Goal: Task Accomplishment & Management: Manage account settings

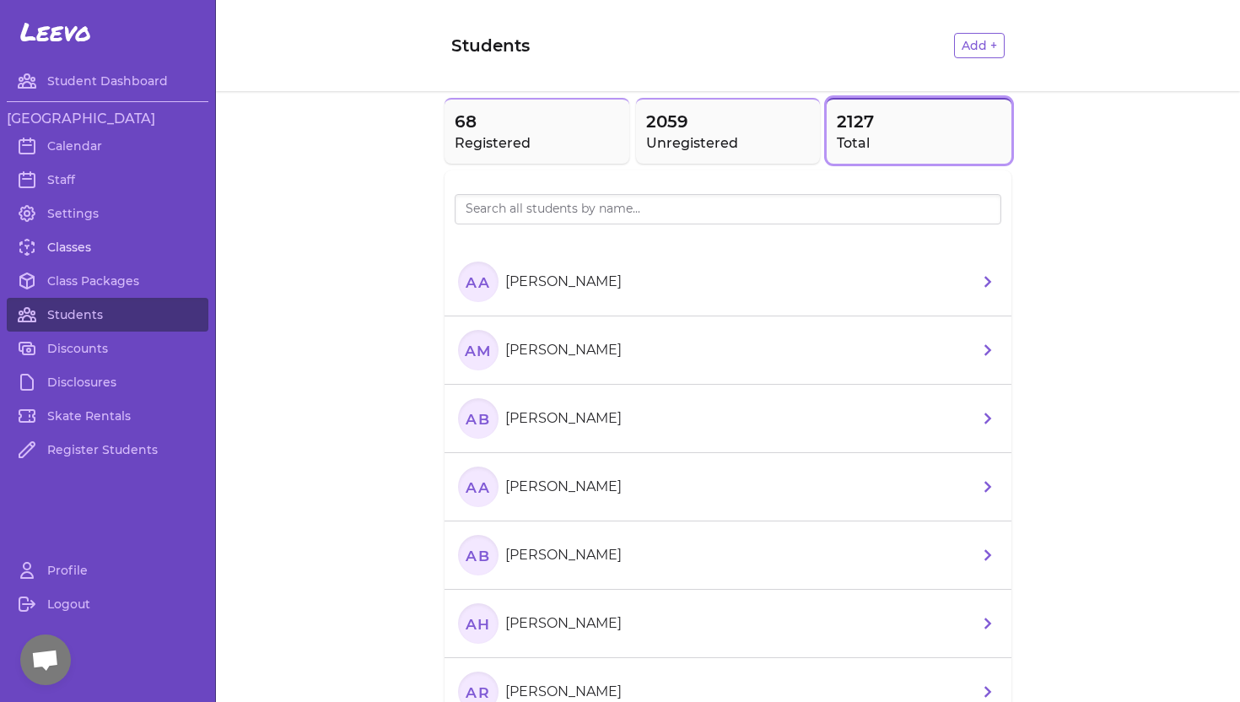
click at [67, 247] on link "Classes" at bounding box center [108, 247] width 202 height 34
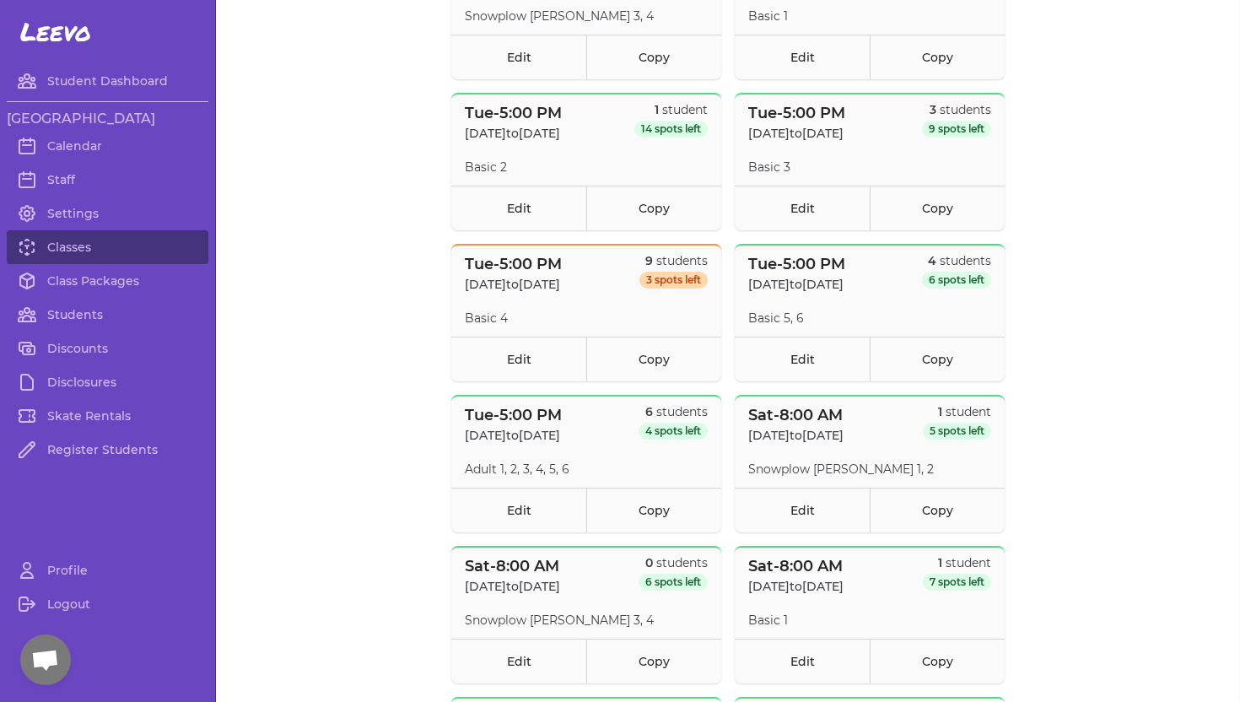
scroll to position [416, 0]
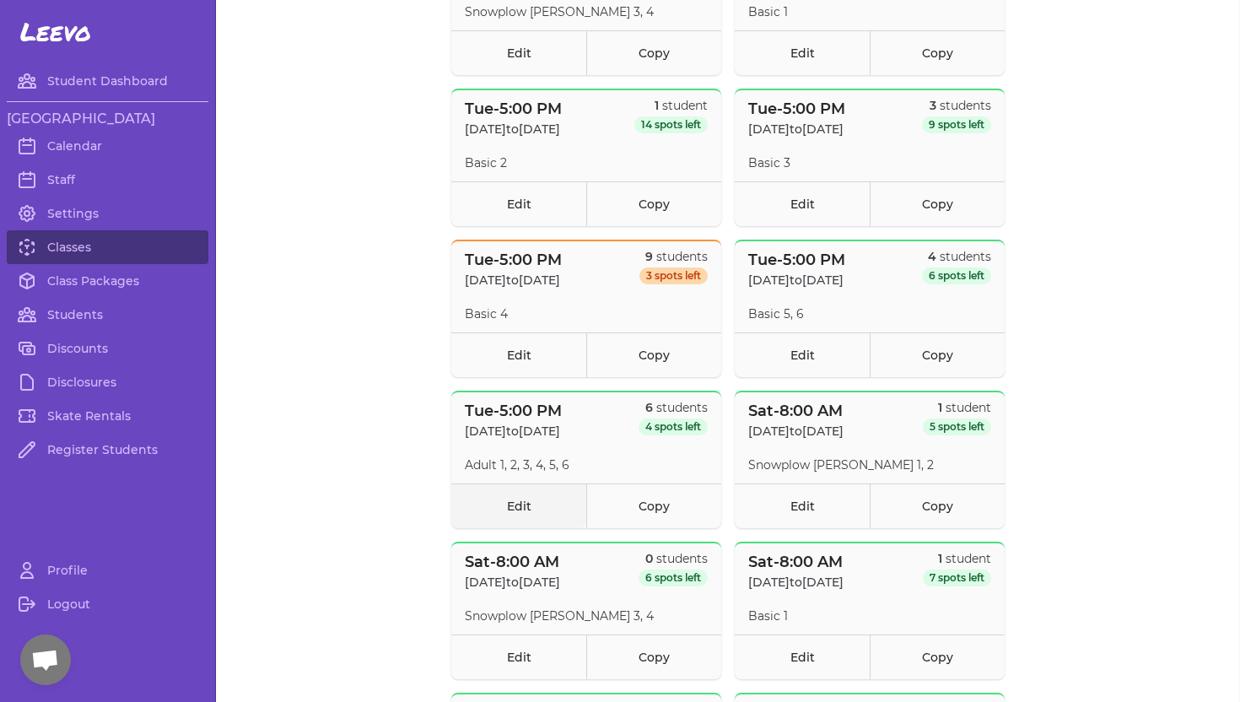
click at [520, 504] on link "Edit" at bounding box center [518, 505] width 135 height 45
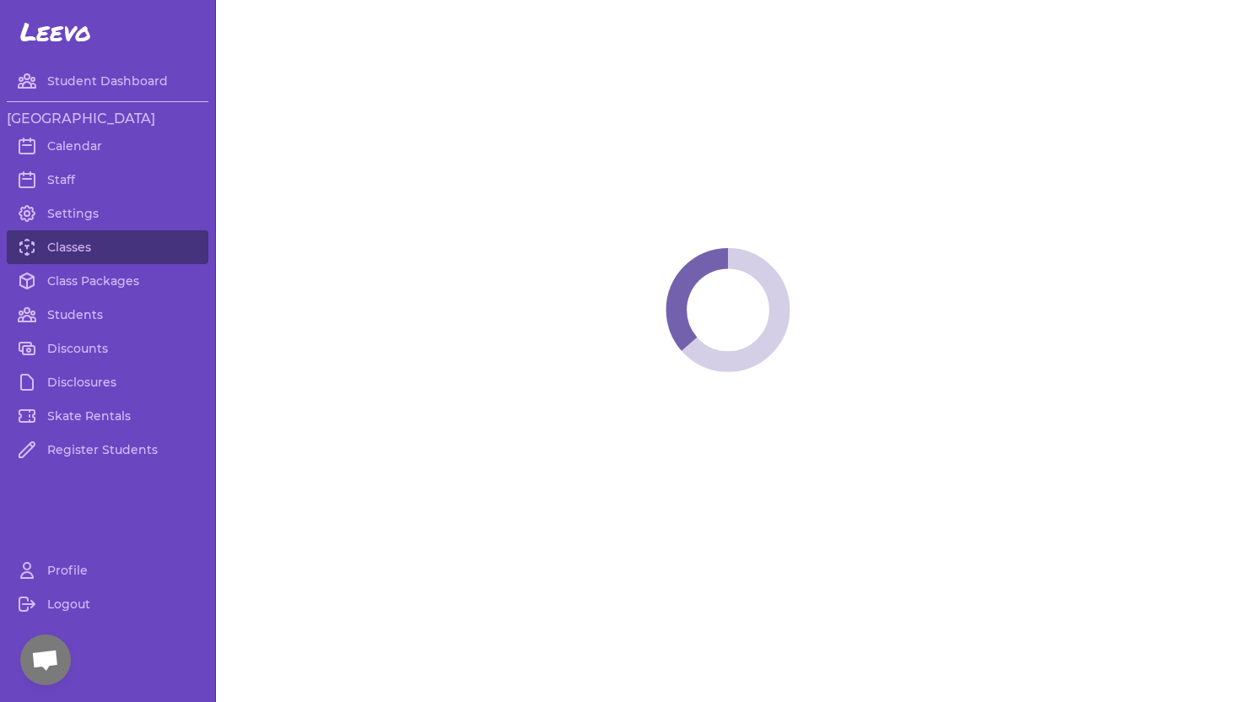
select select "2"
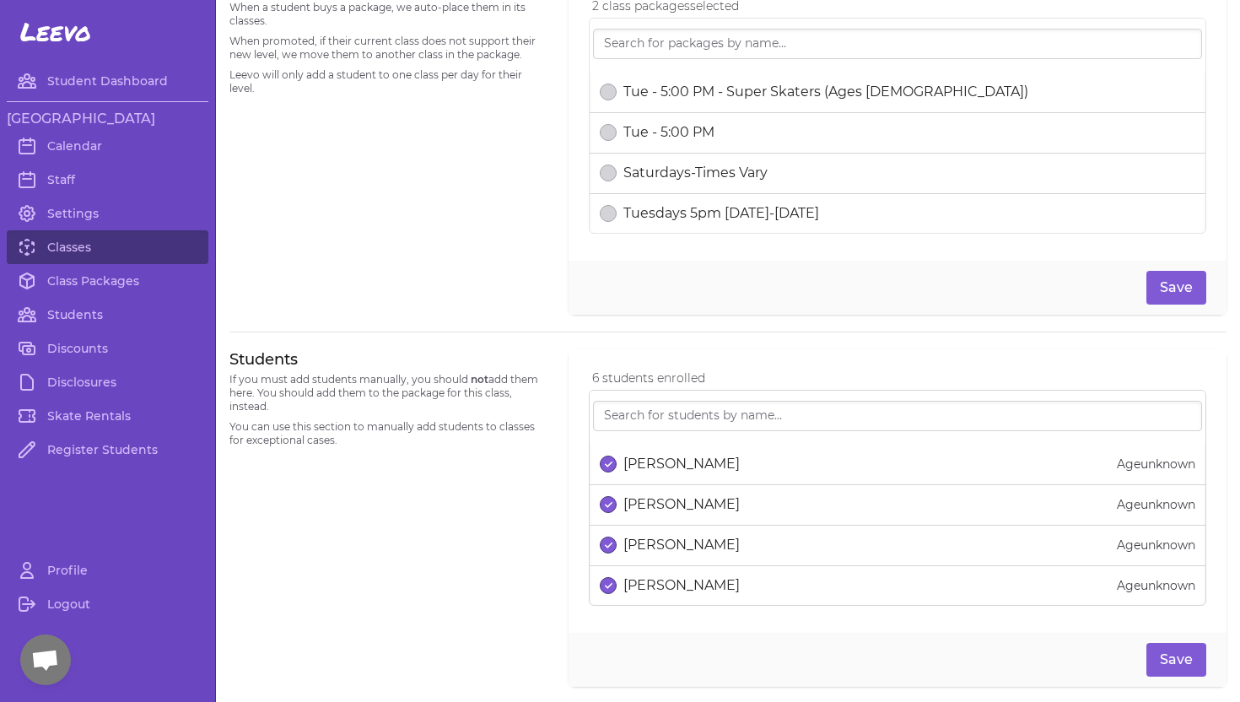
scroll to position [817, 0]
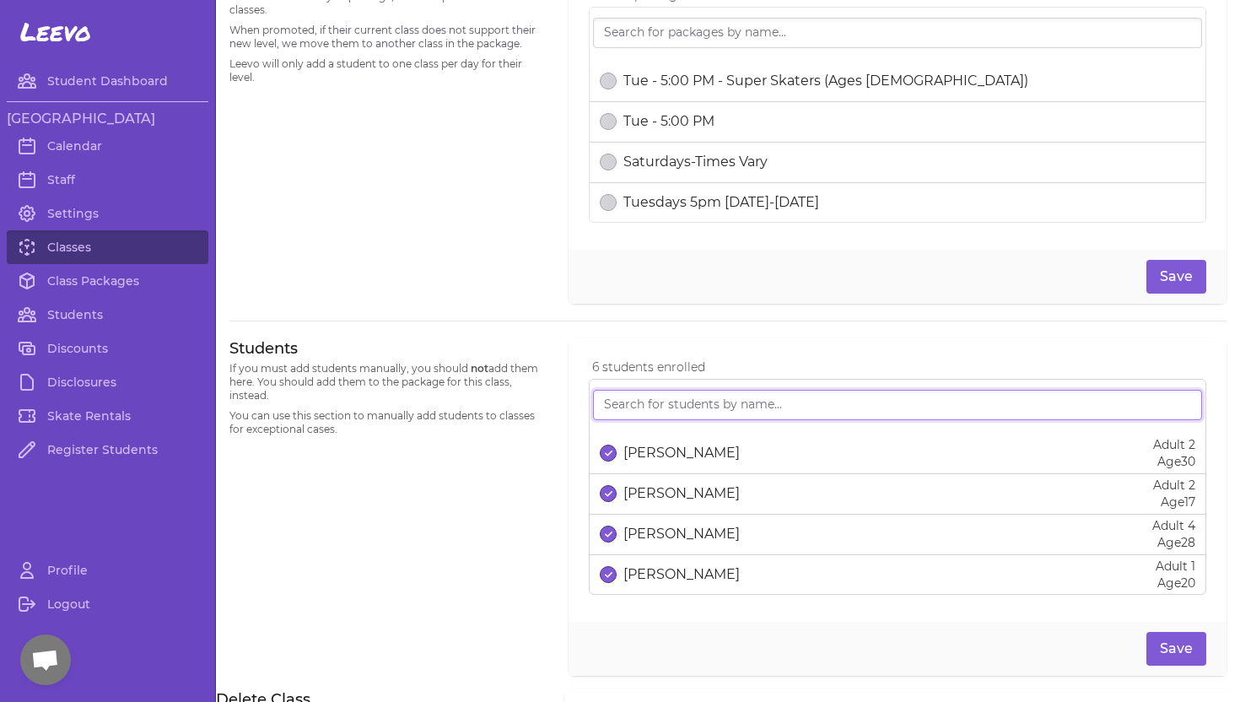
click at [627, 403] on input "search" at bounding box center [897, 405] width 609 height 30
type input "[PERSON_NAME]"
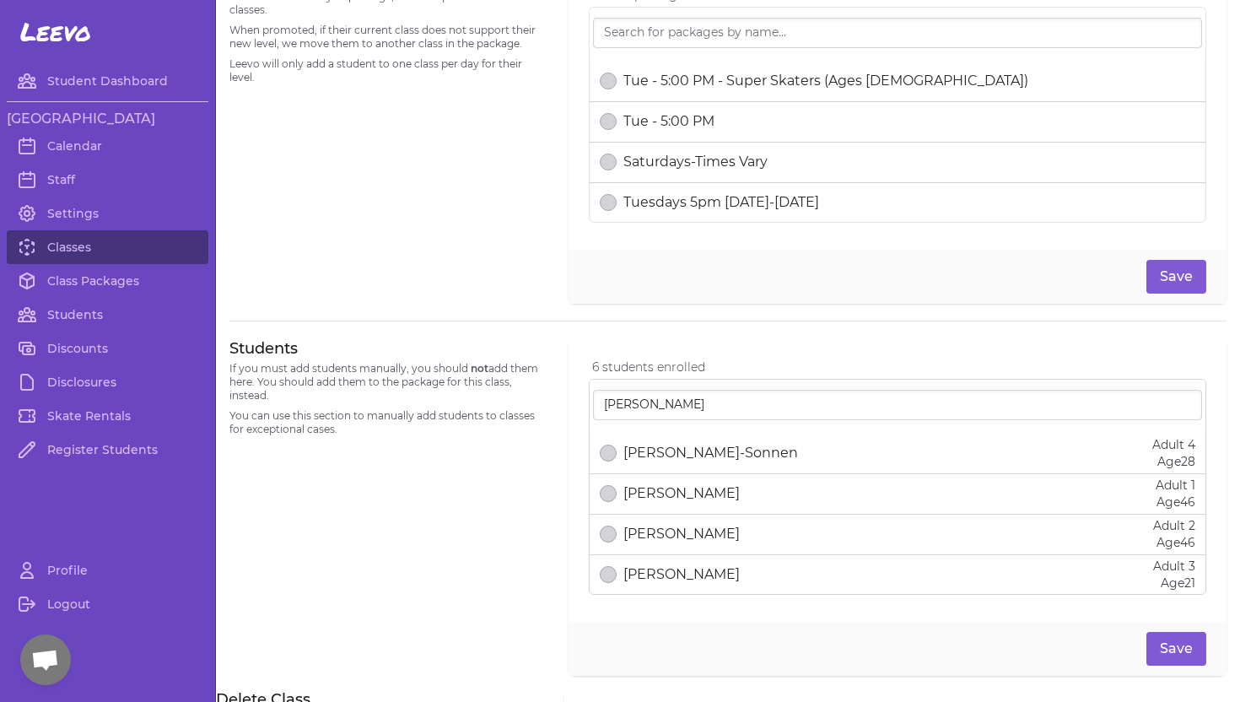
click at [695, 453] on p "[PERSON_NAME]-Sonnen" at bounding box center [710, 453] width 175 height 20
click at [1165, 647] on button "Save" at bounding box center [1176, 649] width 60 height 34
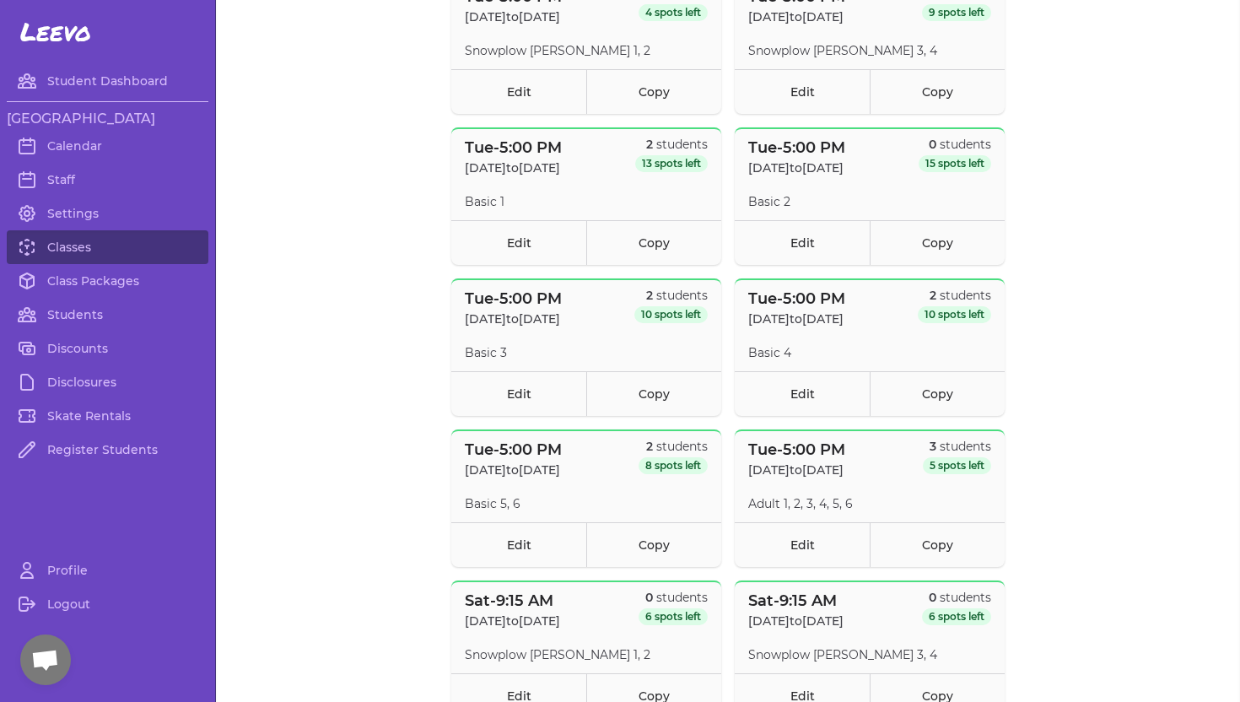
scroll to position [1671, 0]
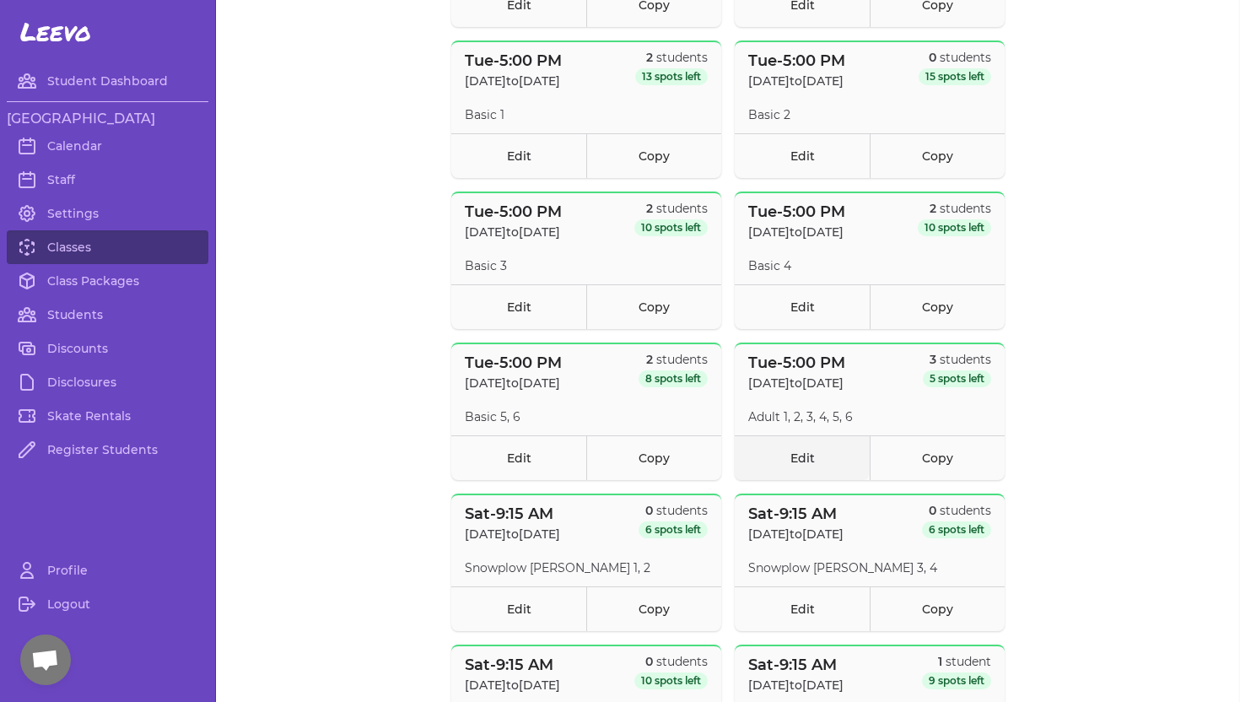
click at [784, 458] on link "Edit" at bounding box center [801, 457] width 135 height 45
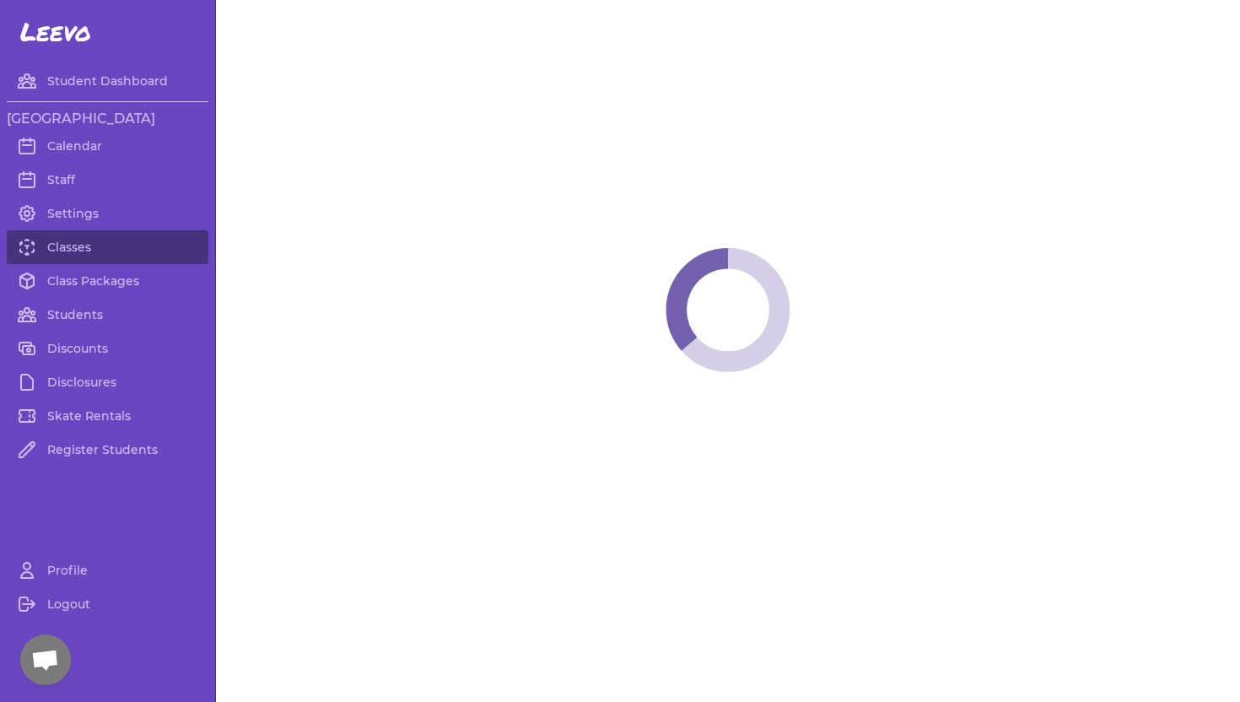
select select "2"
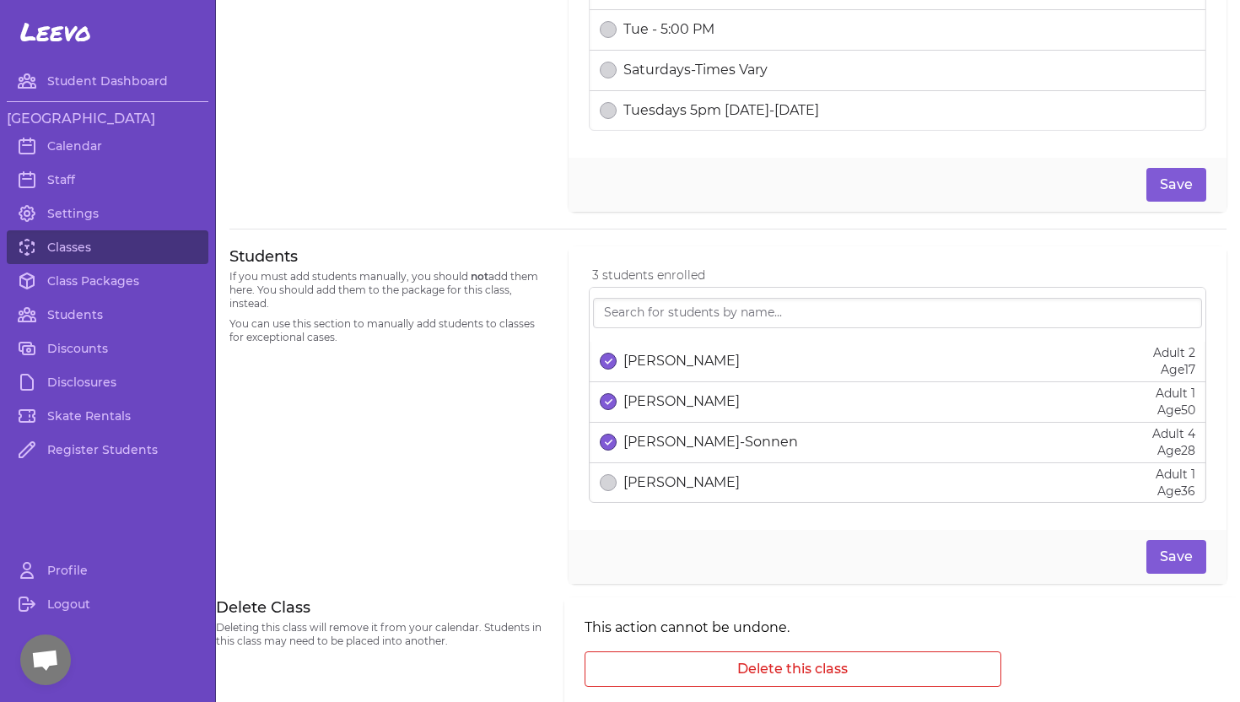
scroll to position [934, 0]
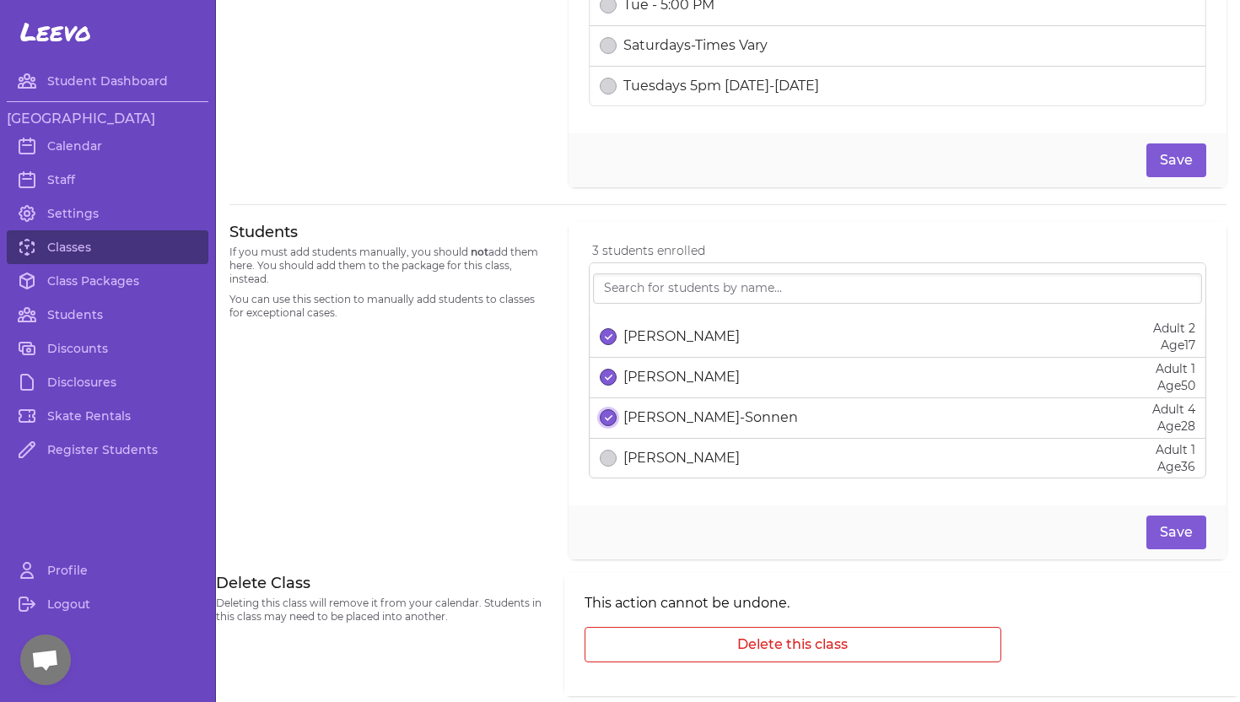
click at [605, 418] on icon "select date" at bounding box center [606, 418] width 2 height 2
click at [1165, 530] on button "Save" at bounding box center [1176, 532] width 60 height 34
